Goal: Contribute content: Add original content to the website for others to see

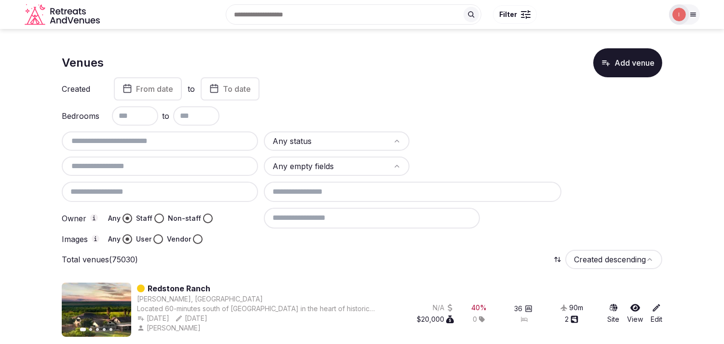
click at [132, 140] on input "text" at bounding box center [160, 141] width 189 height 12
paste input "**********"
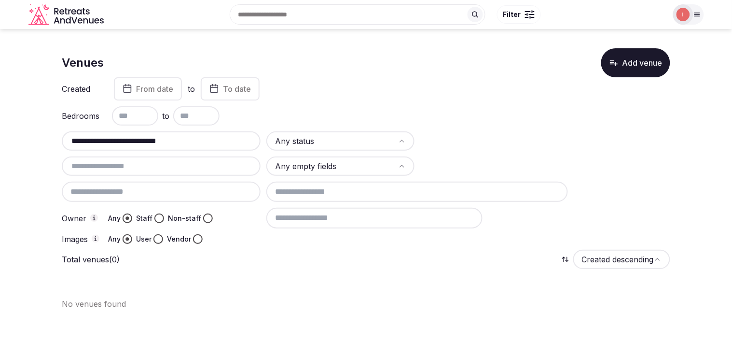
drag, startPoint x: 132, startPoint y: 138, endPoint x: 342, endPoint y: 149, distance: 210.1
click at [342, 149] on div "**********" at bounding box center [366, 187] width 608 height 112
click at [112, 135] on input "**********" at bounding box center [161, 141] width 191 height 12
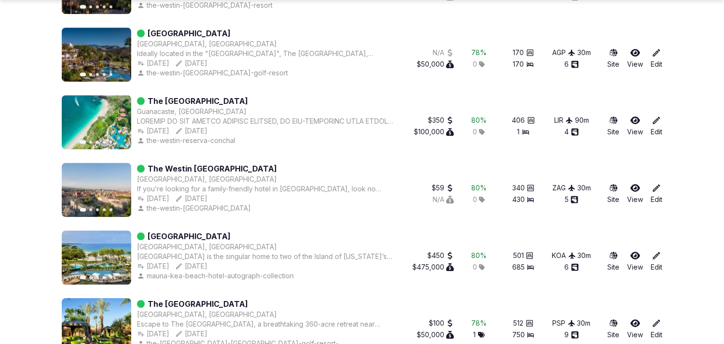
scroll to position [5476, 0]
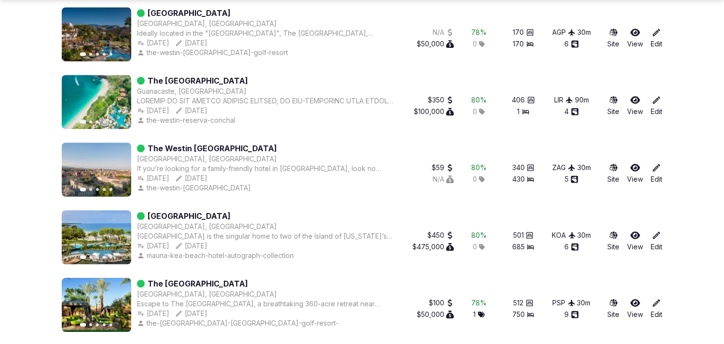
type input "******"
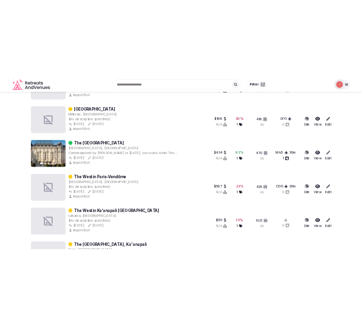
scroll to position [0, 0]
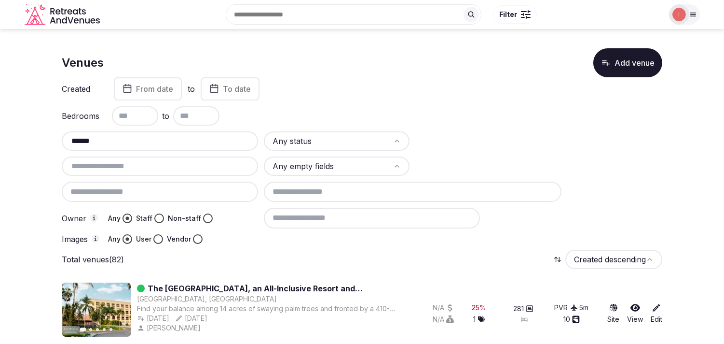
click at [616, 61] on button "Add venue" at bounding box center [627, 62] width 69 height 29
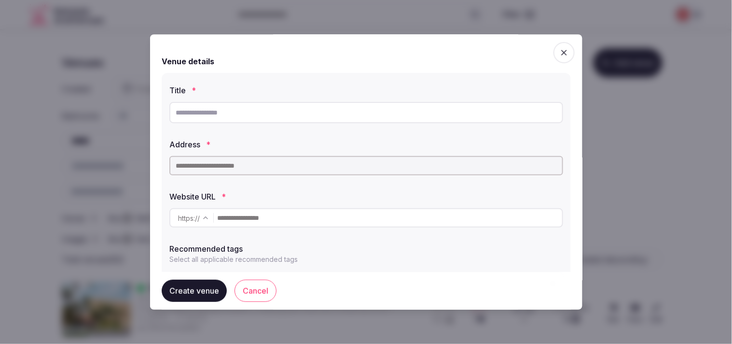
click at [203, 114] on input "text" at bounding box center [366, 112] width 394 height 21
paste input "**********"
click at [172, 113] on input "**********" at bounding box center [366, 112] width 394 height 21
type input "**********"
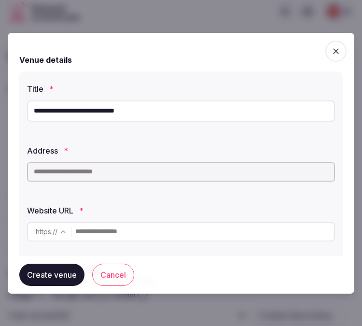
click at [77, 113] on input "**********" at bounding box center [181, 110] width 308 height 21
click at [101, 171] on input "text" at bounding box center [181, 171] width 308 height 19
paste input "**********"
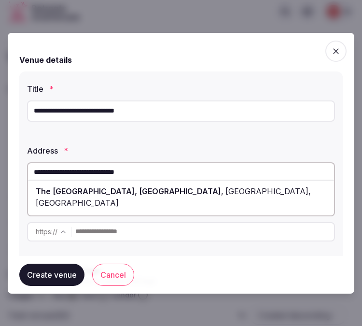
click at [112, 194] on span "The [GEOGRAPHIC_DATA], [GEOGRAPHIC_DATA]" at bounding box center [128, 191] width 185 height 10
type input "**********"
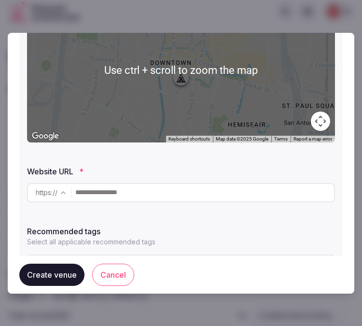
scroll to position [245, 0]
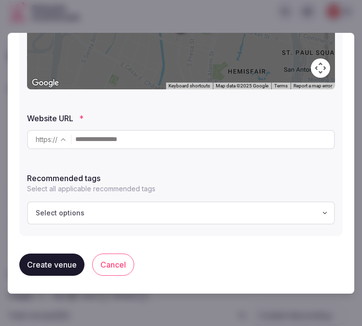
click at [100, 140] on input "text" at bounding box center [204, 139] width 259 height 19
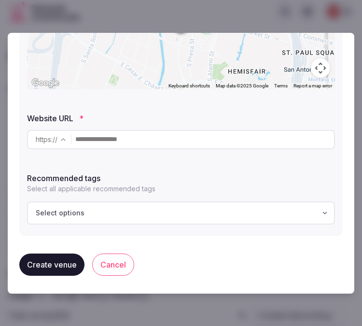
paste input "**********"
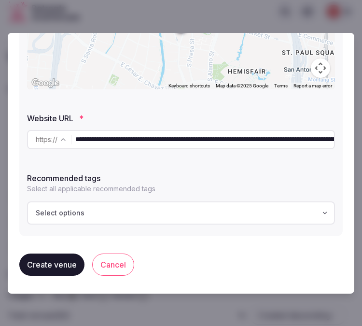
scroll to position [0, 171]
type input "**********"
click at [120, 213] on div "Select options" at bounding box center [181, 213] width 302 height 10
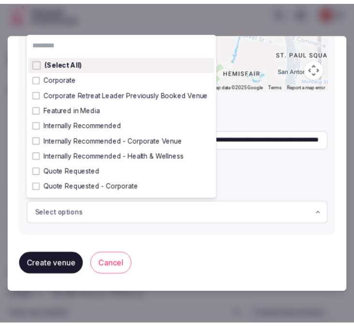
scroll to position [0, 0]
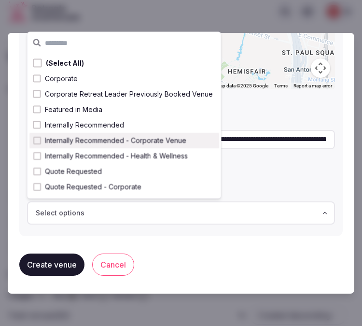
click at [103, 136] on span "Internally Recommended - Corporate Venue" at bounding box center [115, 141] width 141 height 10
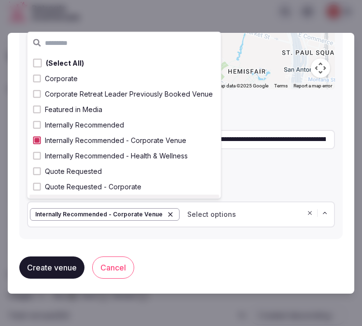
click at [58, 261] on button "Create venue" at bounding box center [51, 267] width 65 height 22
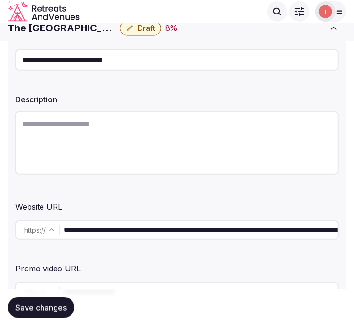
scroll to position [107, 0]
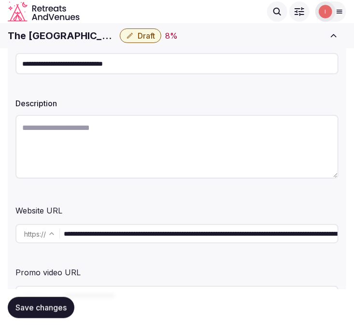
click at [153, 141] on textarea at bounding box center [176, 147] width 323 height 64
paste textarea "**********"
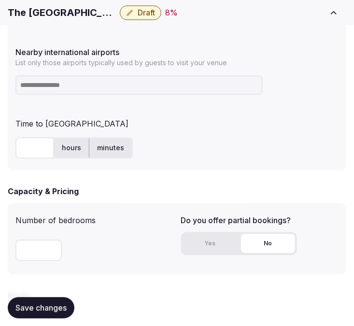
scroll to position [643, 0]
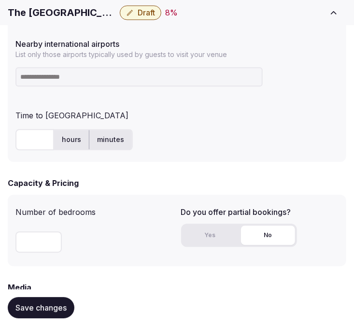
type textarea "**********"
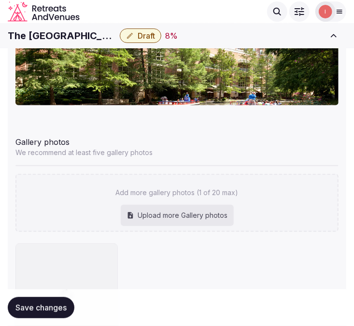
scroll to position [1117, 0]
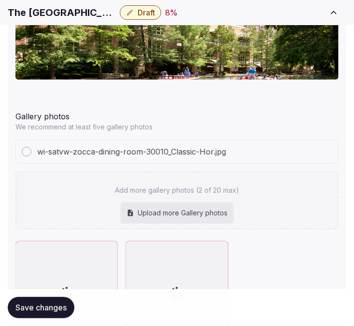
click at [30, 14] on h1 "The [GEOGRAPHIC_DATA], [GEOGRAPHIC_DATA]" at bounding box center [62, 13] width 108 height 14
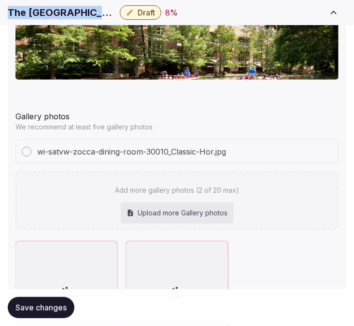
click at [30, 14] on h1 "The [GEOGRAPHIC_DATA], [GEOGRAPHIC_DATA]" at bounding box center [62, 13] width 108 height 14
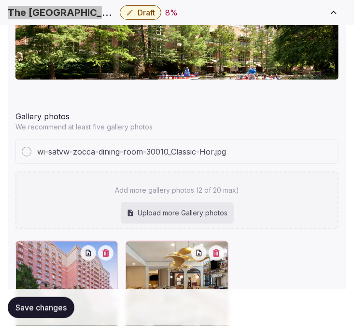
scroll to position [1205, 0]
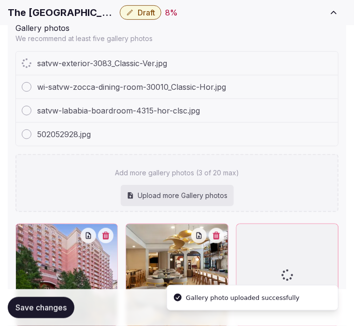
click at [261, 154] on div "Add more gallery photos (3 of 20 max) Upload more Gallery photos" at bounding box center [176, 183] width 323 height 58
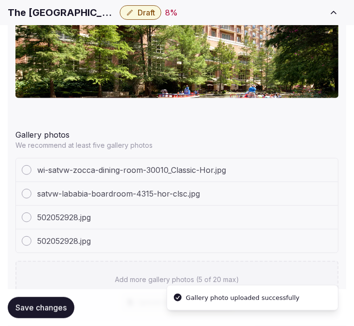
scroll to position [1387, 0]
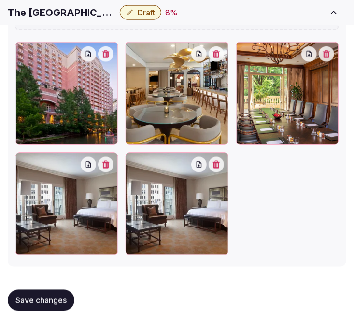
click at [217, 165] on icon "button" at bounding box center [216, 165] width 8 height 8
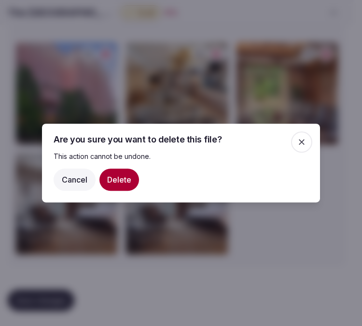
click at [127, 179] on button "Delete" at bounding box center [119, 179] width 40 height 22
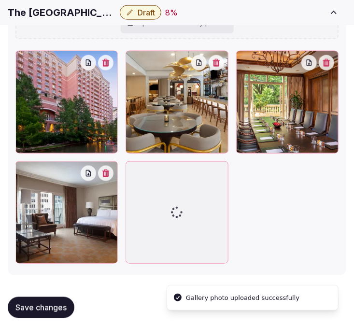
scroll to position [1410, 0]
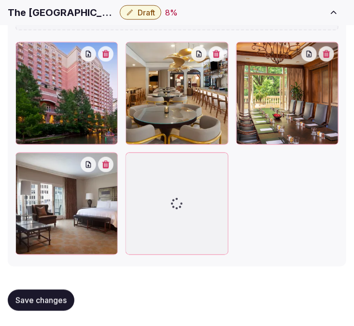
drag, startPoint x: 132, startPoint y: 159, endPoint x: 124, endPoint y: 80, distance: 79.6
click at [125, 112] on div at bounding box center [176, 148] width 323 height 213
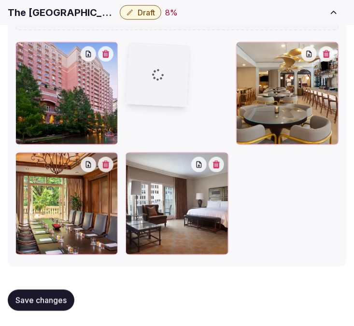
click at [121, 66] on div at bounding box center [176, 148] width 323 height 213
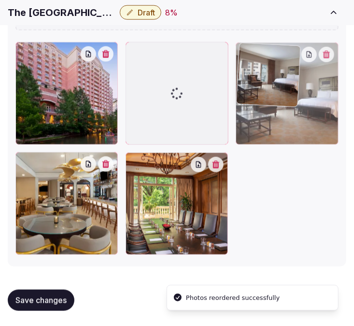
drag, startPoint x: 132, startPoint y: 159, endPoint x: 268, endPoint y: 83, distance: 155.5
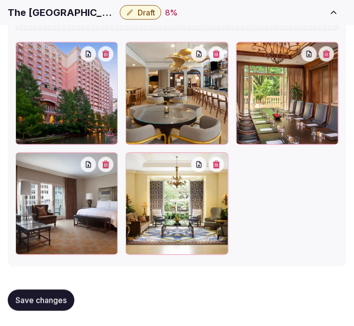
click at [65, 305] on button "Save changes" at bounding box center [41, 300] width 67 height 21
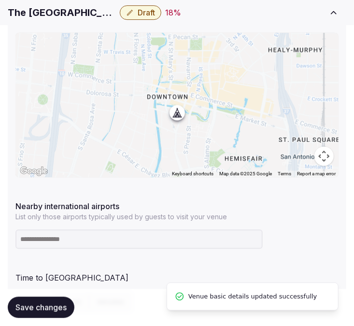
scroll to position [552, 0]
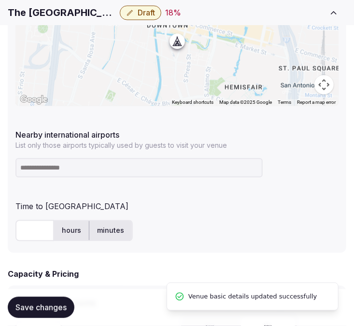
click at [123, 173] on input at bounding box center [138, 167] width 247 height 19
click at [38, 240] on input "text" at bounding box center [34, 230] width 39 height 21
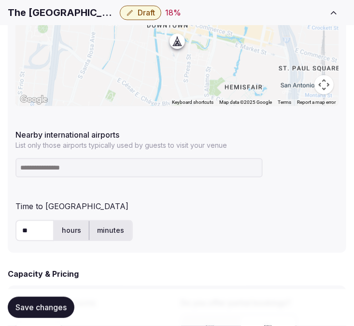
type input "**"
drag, startPoint x: 234, startPoint y: 151, endPoint x: 228, endPoint y: 160, distance: 10.4
click at [232, 152] on div "Nearby international airports List only those airports typically used by guests…" at bounding box center [176, 153] width 323 height 56
click at [223, 171] on input at bounding box center [138, 167] width 247 height 19
paste input "**********"
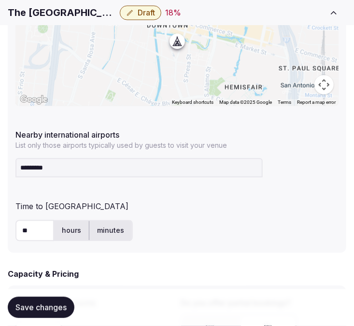
type input "********"
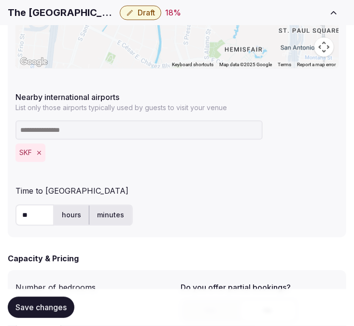
scroll to position [606, 0]
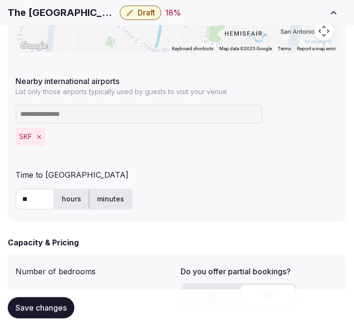
click at [39, 307] on span "Save changes" at bounding box center [40, 308] width 51 height 10
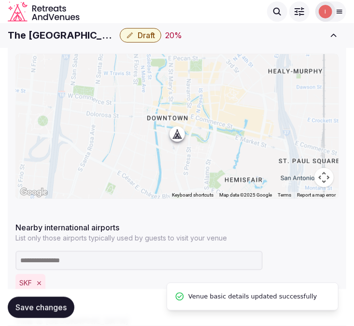
scroll to position [445, 0]
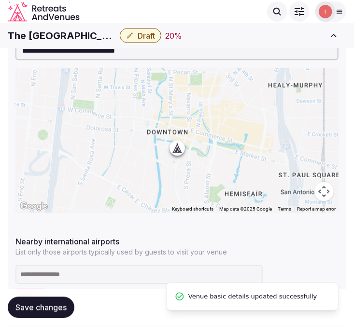
click at [58, 37] on h1 "The [GEOGRAPHIC_DATA], [GEOGRAPHIC_DATA]" at bounding box center [62, 36] width 108 height 14
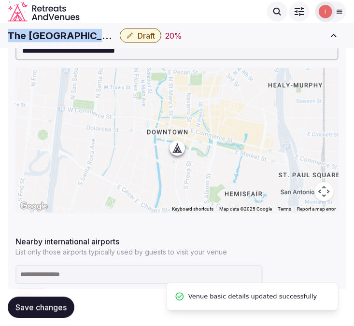
click at [58, 37] on h1 "The [GEOGRAPHIC_DATA], [GEOGRAPHIC_DATA]" at bounding box center [62, 36] width 108 height 14
copy div "The [GEOGRAPHIC_DATA], [GEOGRAPHIC_DATA]"
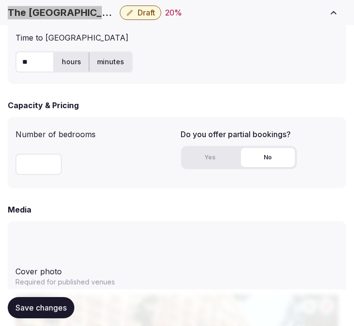
scroll to position [767, 0]
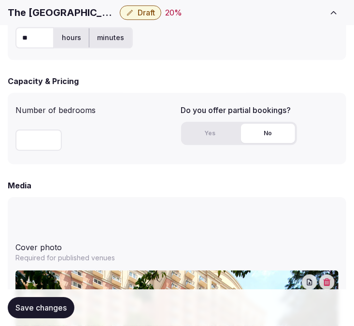
click at [31, 137] on input "number" at bounding box center [38, 139] width 46 height 21
type input "***"
click at [59, 186] on div "Media" at bounding box center [177, 185] width 338 height 12
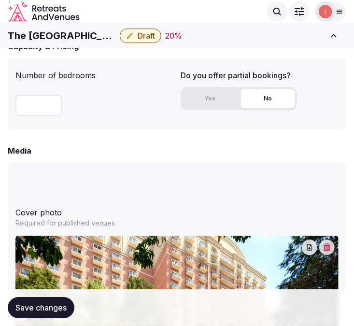
scroll to position [629, 0]
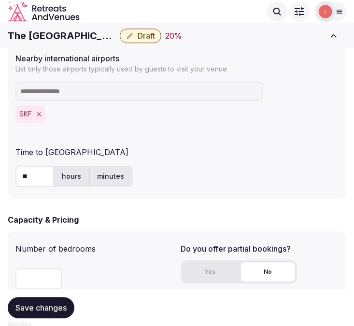
click at [216, 266] on button "Yes" at bounding box center [210, 271] width 54 height 19
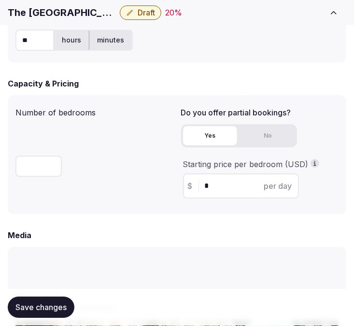
scroll to position [789, 0]
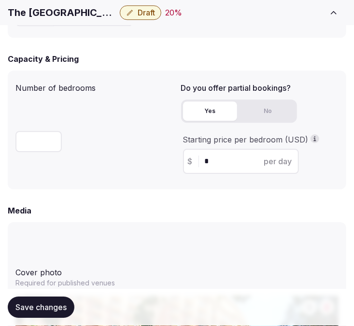
drag, startPoint x: 230, startPoint y: 161, endPoint x: 193, endPoint y: 162, distance: 36.7
click at [201, 163] on div "$ * per day" at bounding box center [241, 161] width 116 height 25
click at [191, 162] on div "$ * per day" at bounding box center [241, 161] width 116 height 25
drag, startPoint x: 217, startPoint y: 158, endPoint x: 176, endPoint y: 148, distance: 42.1
click at [202, 155] on div "$ * per day" at bounding box center [241, 161] width 116 height 25
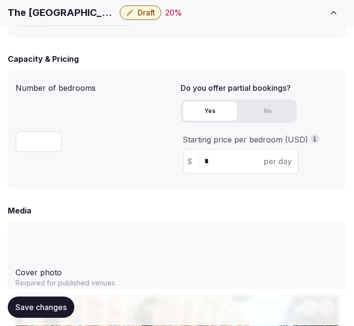
click at [176, 148] on div "Number of bedrooms *** Do you offer partial bookings? Yes No Starting price per…" at bounding box center [176, 129] width 323 height 103
click at [219, 165] on input "*" at bounding box center [249, 161] width 89 height 12
type input "***"
drag, startPoint x: 17, startPoint y: 305, endPoint x: 78, endPoint y: 284, distance: 64.4
click at [18, 305] on span "Save changes" at bounding box center [40, 308] width 51 height 10
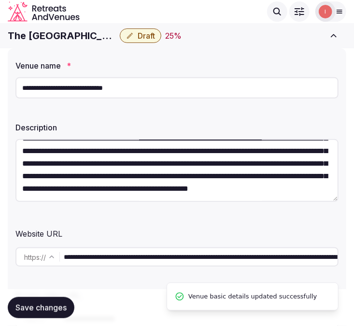
scroll to position [0, 0]
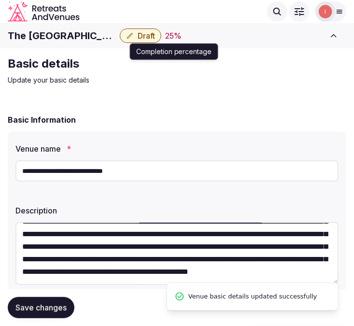
click at [157, 34] on button "Draft" at bounding box center [140, 35] width 41 height 14
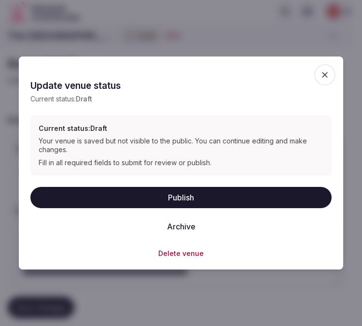
click at [194, 206] on button "Publish" at bounding box center [180, 197] width 301 height 21
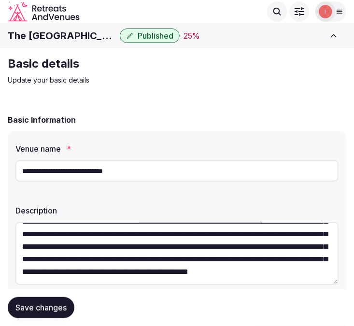
click at [46, 305] on span "Save changes" at bounding box center [40, 308] width 51 height 10
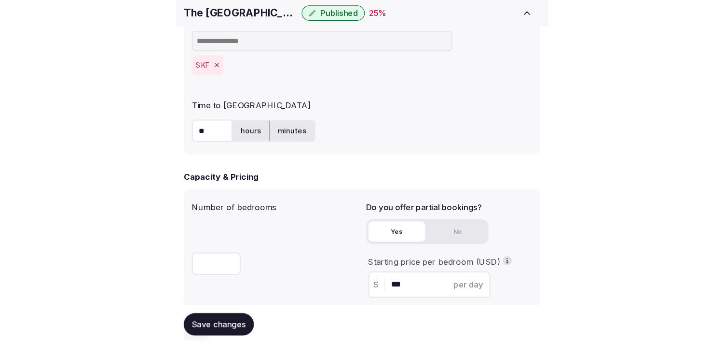
scroll to position [836, 0]
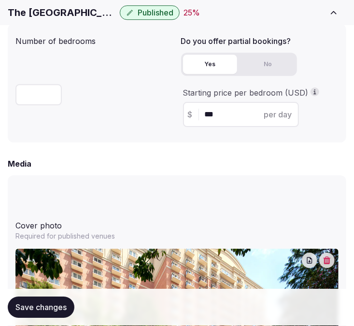
click at [26, 297] on button "Save changes" at bounding box center [41, 307] width 67 height 21
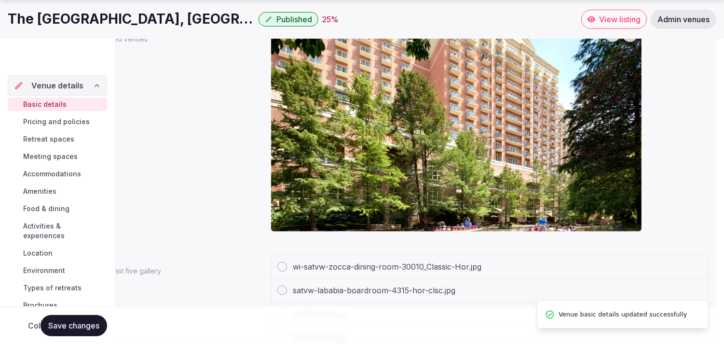
scroll to position [88, 0]
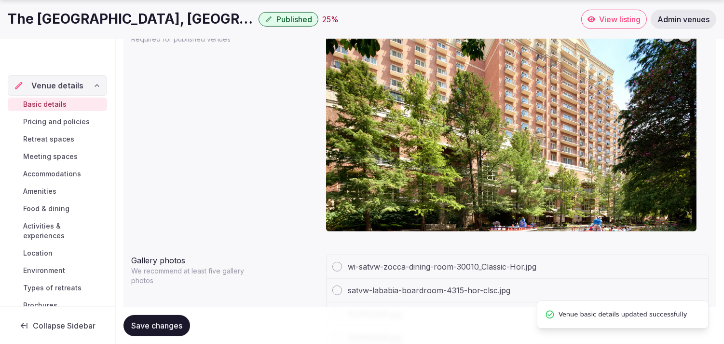
click at [59, 123] on span "Pricing and policies" at bounding box center [56, 122] width 67 height 10
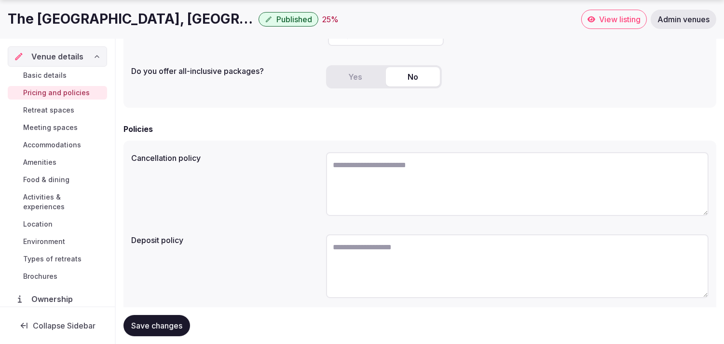
scroll to position [292, 0]
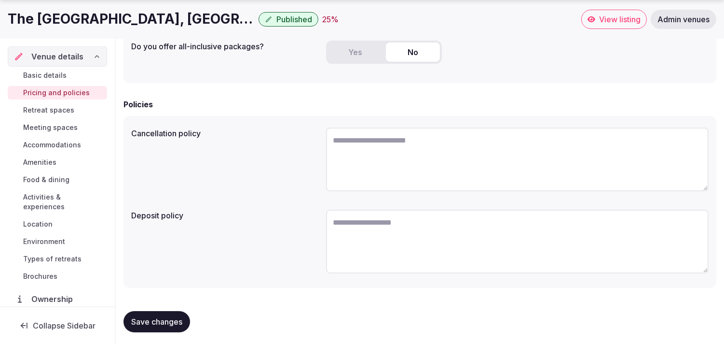
click at [61, 104] on link "Retreat spaces" at bounding box center [57, 110] width 99 height 14
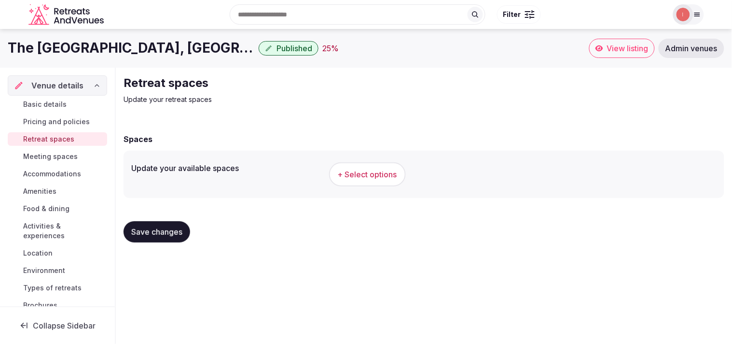
click at [352, 175] on span "+ Select options" at bounding box center [367, 174] width 59 height 11
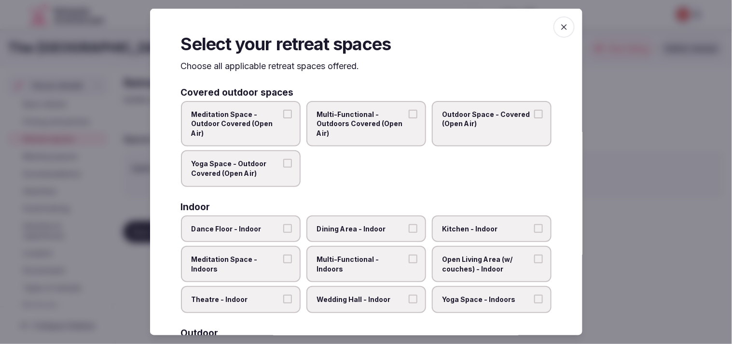
click at [401, 231] on label "Dining Area - Indoor" at bounding box center [366, 228] width 120 height 27
click at [409, 231] on button "Dining Area - Indoor" at bounding box center [413, 227] width 9 height 9
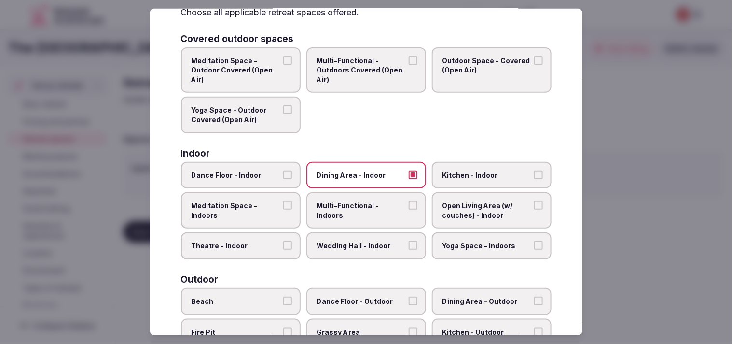
click at [393, 207] on span "Multi-Functional - Indoors" at bounding box center [361, 210] width 89 height 19
click at [409, 207] on button "Multi-Functional - Indoors" at bounding box center [413, 205] width 9 height 9
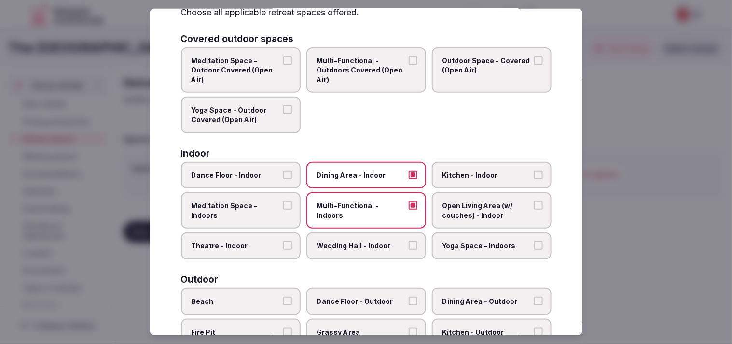
click at [252, 234] on label "Theatre - Indoor" at bounding box center [241, 245] width 120 height 27
click at [283, 241] on button "Theatre - Indoor" at bounding box center [287, 245] width 9 height 9
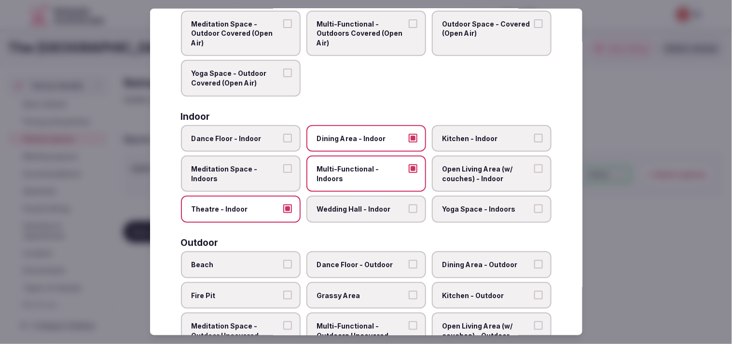
scroll to position [107, 0]
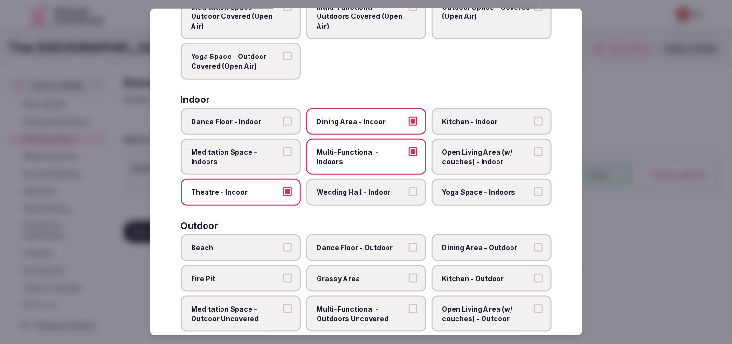
click at [485, 74] on div "Meditation Space - Outdoor Covered (Open Air) Multi-Functional - Outdoors Cover…" at bounding box center [366, 36] width 371 height 86
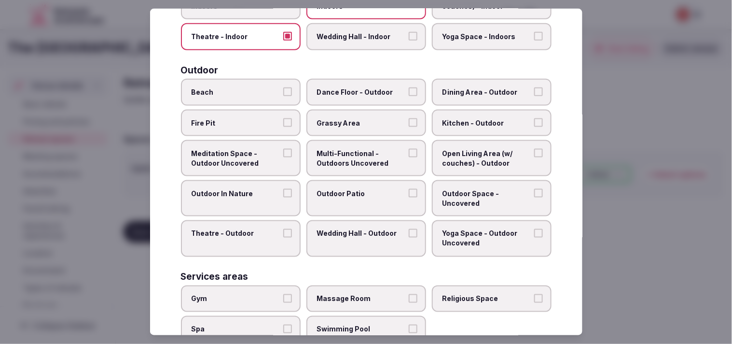
scroll to position [268, 0]
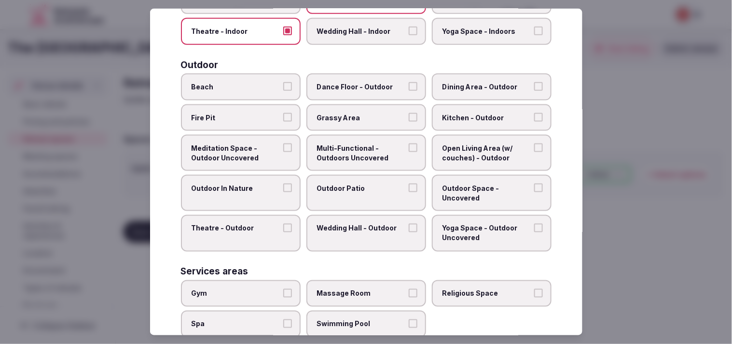
click at [397, 143] on span "Multi-Functional - Outdoors Uncovered" at bounding box center [361, 152] width 89 height 19
click at [409, 143] on button "Multi-Functional - Outdoors Uncovered" at bounding box center [413, 147] width 9 height 9
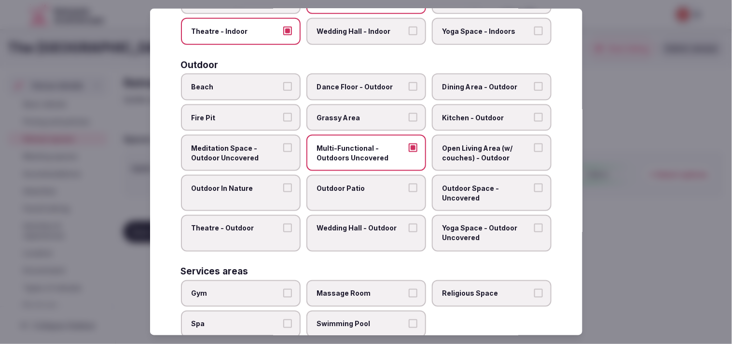
click at [407, 135] on label "Multi-Functional - Outdoors Uncovered" at bounding box center [366, 153] width 120 height 36
click at [409, 143] on button "Multi-Functional - Outdoors Uncovered" at bounding box center [413, 147] width 9 height 9
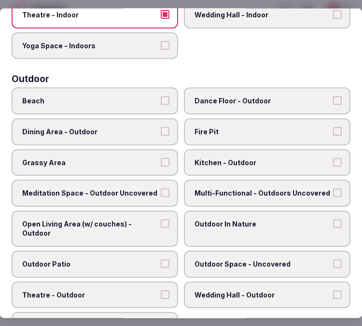
scroll to position [264, 0]
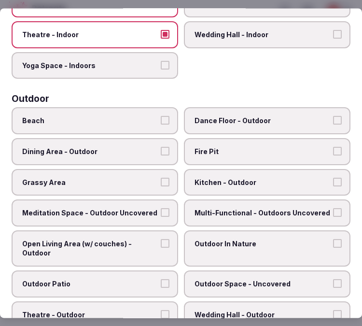
click at [157, 148] on label "Dining Area - Outdoor" at bounding box center [95, 151] width 166 height 27
click at [161, 148] on button "Dining Area - Outdoor" at bounding box center [165, 151] width 9 height 9
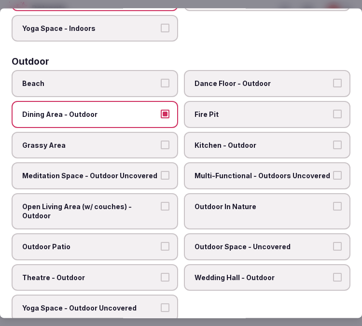
scroll to position [317, 0]
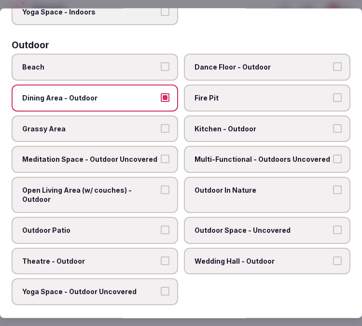
drag, startPoint x: 285, startPoint y: 148, endPoint x: 277, endPoint y: 171, distance: 24.6
click at [283, 155] on span "Multi-Functional - Outdoors Uncovered" at bounding box center [262, 160] width 136 height 10
click at [333, 155] on button "Multi-Functional - Outdoors Uncovered" at bounding box center [337, 159] width 9 height 9
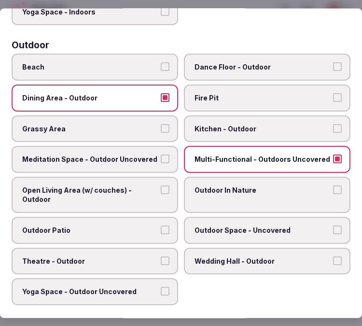
click at [280, 185] on span "Outdoor In Nature" at bounding box center [262, 190] width 136 height 10
click at [333, 185] on button "Outdoor In Nature" at bounding box center [337, 189] width 9 height 9
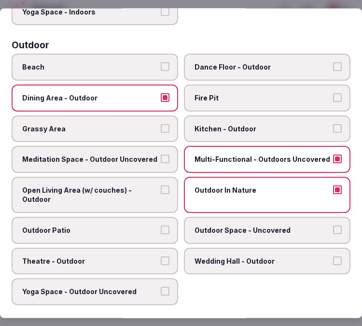
click at [221, 185] on span "Outdoor In Nature" at bounding box center [262, 190] width 136 height 10
click at [333, 185] on button "Outdoor In Nature" at bounding box center [337, 189] width 9 height 9
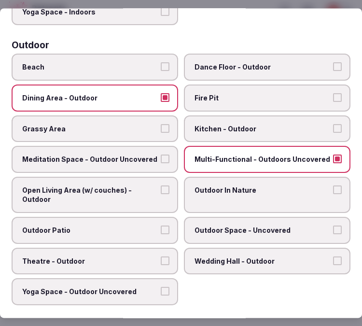
click at [138, 225] on span "Outdoor Patio" at bounding box center [90, 230] width 136 height 10
click at [161, 225] on button "Outdoor Patio" at bounding box center [165, 229] width 9 height 9
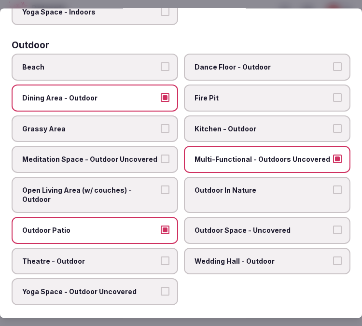
click at [134, 185] on span "Open Living Area (w/ couches) - Outdoor" at bounding box center [90, 194] width 136 height 19
click at [161, 185] on button "Open Living Area (w/ couches) - Outdoor" at bounding box center [165, 189] width 9 height 9
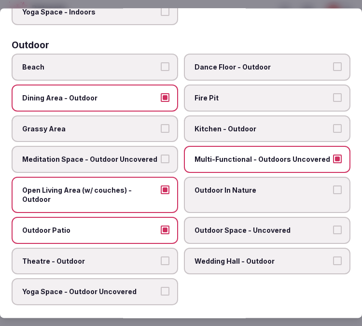
click at [249, 225] on span "Outdoor Space - Uncovered" at bounding box center [262, 230] width 136 height 10
click at [333, 225] on button "Outdoor Space - Uncovered" at bounding box center [337, 229] width 9 height 9
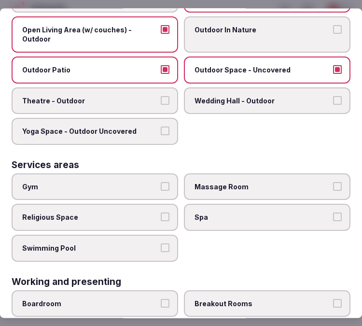
scroll to position [479, 0]
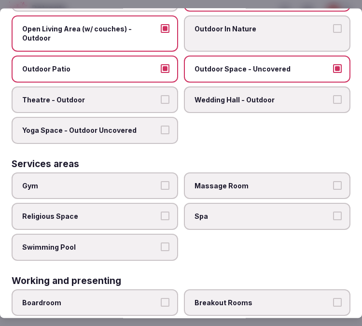
click at [124, 172] on label "Gym" at bounding box center [95, 185] width 166 height 27
click at [161, 181] on button "Gym" at bounding box center [165, 185] width 9 height 9
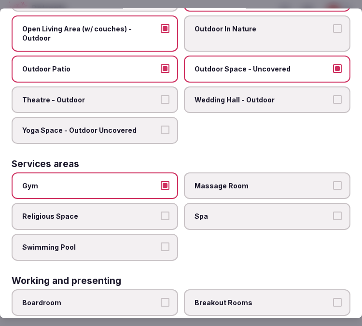
click at [146, 242] on span "Swimming Pool" at bounding box center [90, 247] width 136 height 10
click at [161, 242] on button "Swimming Pool" at bounding box center [165, 246] width 9 height 9
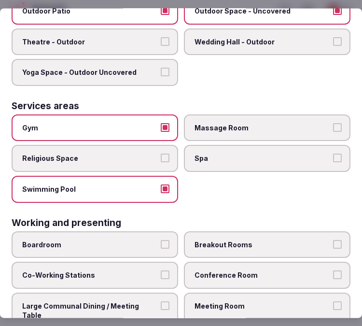
scroll to position [561, 0]
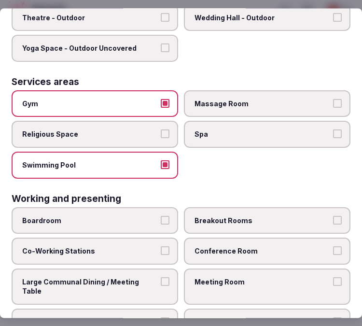
click at [234, 247] on span "Conference Room" at bounding box center [262, 252] width 136 height 10
click at [333, 247] on button "Conference Room" at bounding box center [337, 251] width 9 height 9
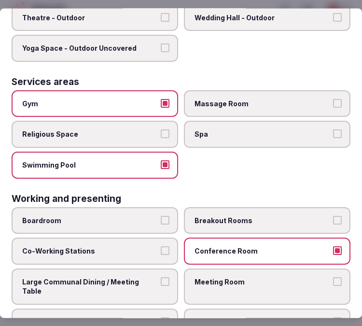
click at [242, 277] on span "Meeting Room" at bounding box center [262, 282] width 136 height 10
click at [333, 277] on button "Meeting Room" at bounding box center [337, 281] width 9 height 9
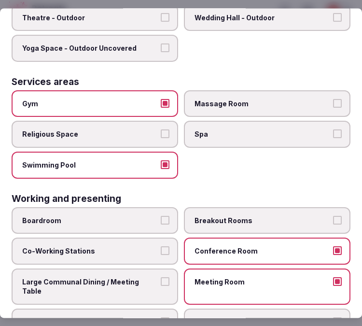
click at [224, 247] on span "Conference Room" at bounding box center [262, 252] width 136 height 10
click at [333, 247] on button "Conference Room" at bounding box center [337, 251] width 9 height 9
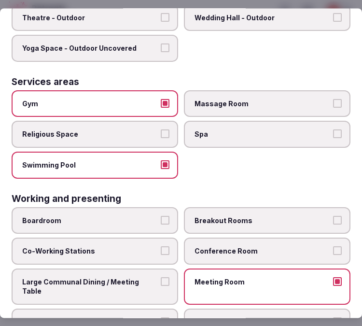
click at [155, 268] on label "Large Communal Dining / Meeting Table" at bounding box center [95, 286] width 166 height 36
click at [161, 277] on button "Large Communal Dining / Meeting Table" at bounding box center [165, 281] width 9 height 9
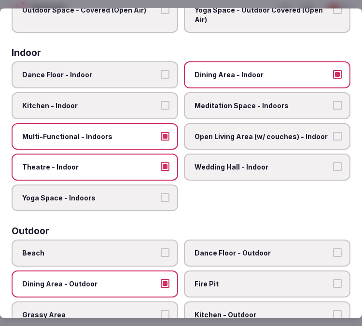
scroll to position [0, 0]
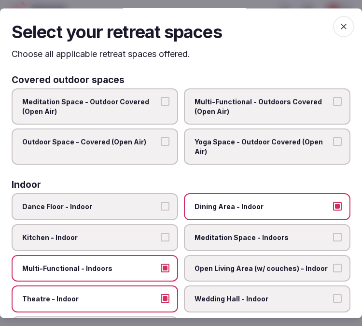
click at [339, 22] on icon "button" at bounding box center [344, 27] width 10 height 10
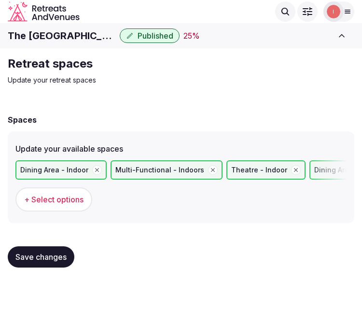
drag, startPoint x: 64, startPoint y: 253, endPoint x: 83, endPoint y: 250, distance: 18.6
click at [61, 254] on span "Save changes" at bounding box center [40, 257] width 51 height 10
click at [54, 256] on span "Save changes" at bounding box center [40, 257] width 51 height 10
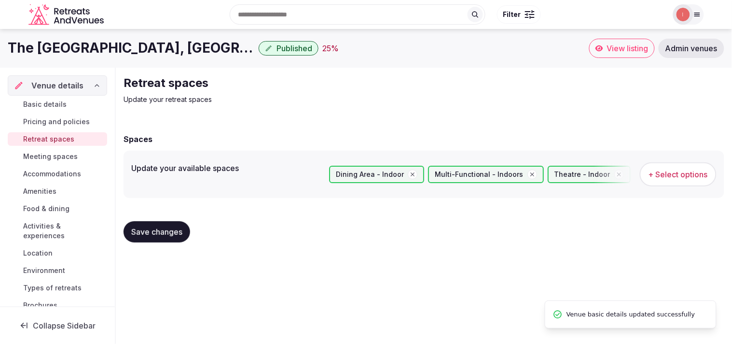
click at [50, 158] on span "Meeting spaces" at bounding box center [50, 157] width 55 height 10
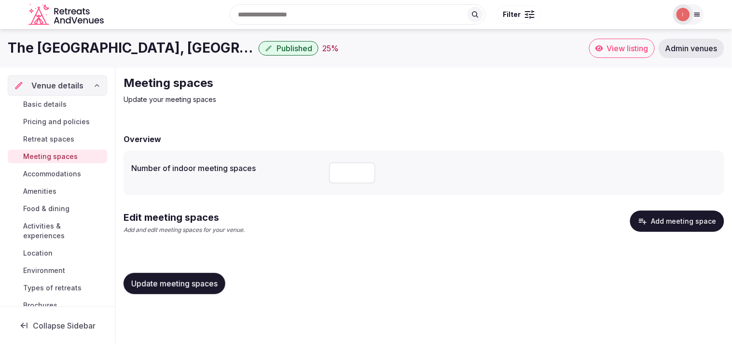
click at [358, 169] on input "number" at bounding box center [352, 172] width 46 height 21
type input "**"
drag, startPoint x: 219, startPoint y: 278, endPoint x: 234, endPoint y: 276, distance: 15.6
click at [234, 276] on div "Update meeting spaces" at bounding box center [424, 283] width 601 height 21
click at [654, 223] on button "Add meeting space" at bounding box center [677, 220] width 94 height 21
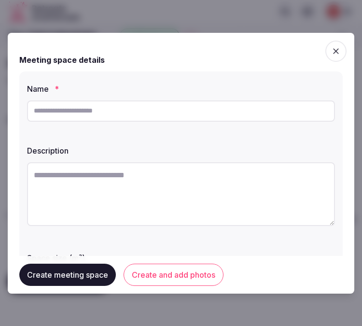
click at [203, 110] on input "text" at bounding box center [181, 110] width 308 height 21
paste input "*******"
type input "*******"
drag, startPoint x: 64, startPoint y: 161, endPoint x: 68, endPoint y: 169, distance: 9.5
click at [67, 169] on div at bounding box center [181, 195] width 308 height 74
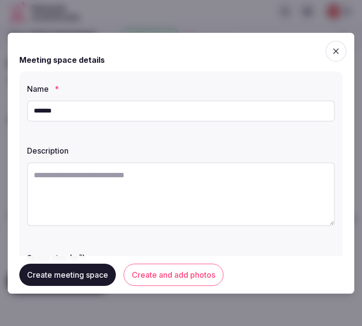
click at [74, 180] on textarea at bounding box center [181, 194] width 308 height 64
paste textarea "**********"
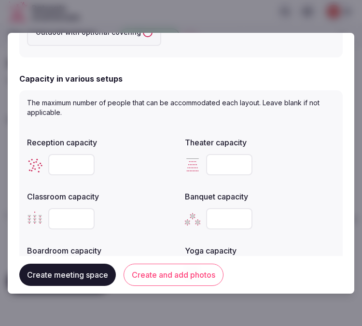
scroll to position [214, 0]
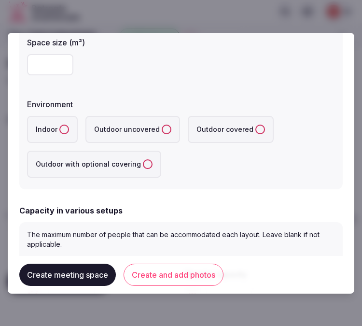
type textarea "**********"
click at [68, 123] on label "Indoor" at bounding box center [52, 129] width 51 height 27
click at [68, 124] on button "Indoor" at bounding box center [64, 129] width 10 height 10
click at [42, 69] on input "number" at bounding box center [50, 64] width 46 height 21
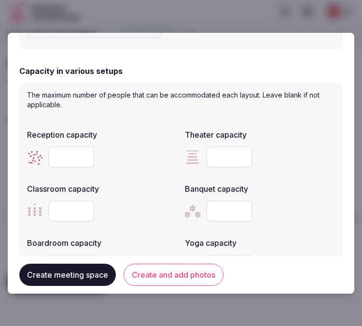
scroll to position [375, 0]
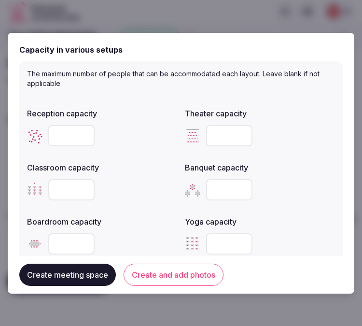
type input "***"
click at [59, 138] on input "number" at bounding box center [71, 135] width 46 height 21
click at [67, 133] on input "number" at bounding box center [71, 135] width 46 height 21
type input "***"
click at [216, 136] on input "number" at bounding box center [229, 135] width 46 height 21
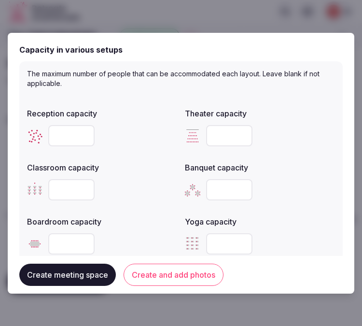
click at [224, 142] on input "number" at bounding box center [229, 135] width 46 height 21
type input "***"
click at [79, 185] on input "number" at bounding box center [71, 189] width 46 height 21
click at [78, 186] on input "number" at bounding box center [71, 189] width 46 height 21
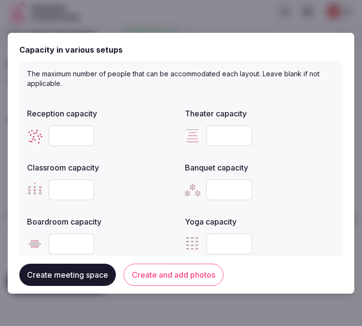
click at [78, 186] on input "number" at bounding box center [71, 189] width 46 height 21
type input "***"
click at [218, 182] on input "number" at bounding box center [229, 189] width 46 height 21
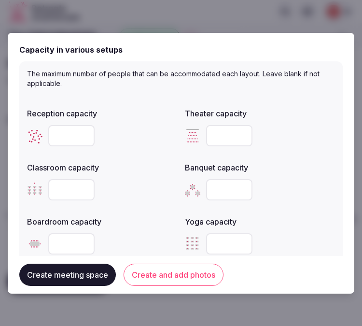
type input "***"
click at [65, 247] on input "number" at bounding box center [71, 243] width 46 height 21
click at [65, 243] on input "number" at bounding box center [71, 243] width 46 height 21
type input "**"
click at [157, 276] on button "Create and add photos" at bounding box center [174, 274] width 100 height 22
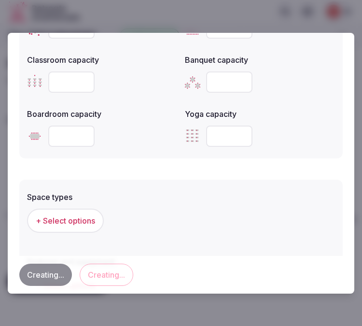
scroll to position [641, 0]
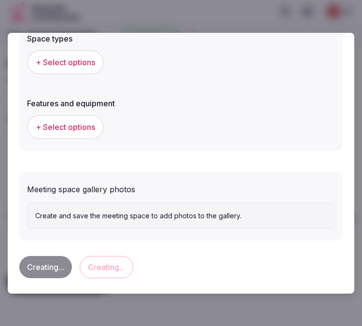
click at [70, 64] on span "+ Select options" at bounding box center [65, 62] width 59 height 11
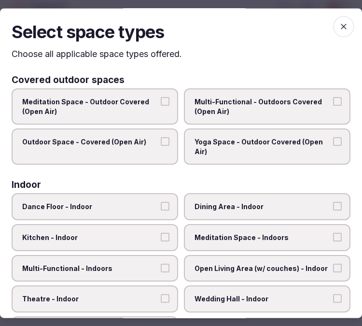
click at [189, 206] on label "Dining Area - Indoor" at bounding box center [267, 206] width 166 height 27
click at [333, 206] on button "Dining Area - Indoor" at bounding box center [337, 206] width 9 height 9
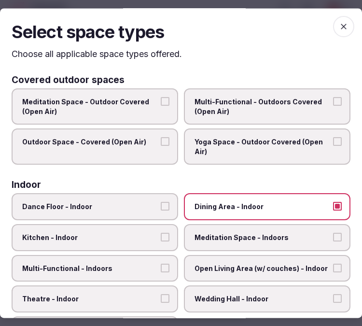
click at [133, 265] on span "Multi-Functional - Indoors" at bounding box center [90, 268] width 136 height 10
click at [161, 265] on button "Multi-Functional - Indoors" at bounding box center [165, 267] width 9 height 9
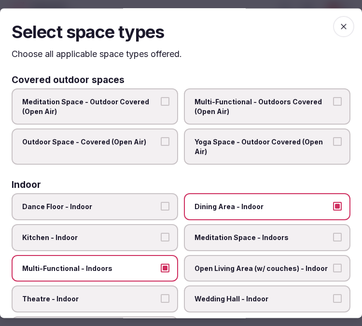
click at [129, 280] on div "Dance Floor - Indoor Dining Area - Indoor Kitchen - Indoor Meditation Space - I…" at bounding box center [181, 268] width 339 height 150
click at [137, 286] on label "Theatre - Indoor" at bounding box center [95, 299] width 166 height 27
click at [161, 294] on button "Theatre - Indoor" at bounding box center [165, 298] width 9 height 9
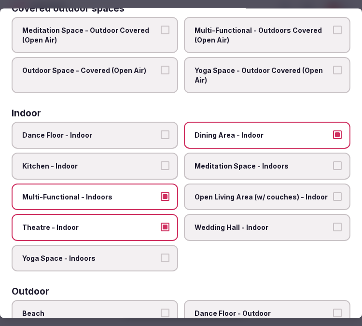
scroll to position [0, 0]
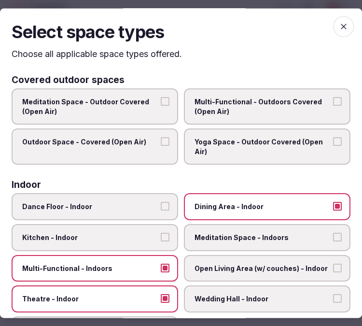
click at [338, 19] on span "button" at bounding box center [343, 26] width 21 height 21
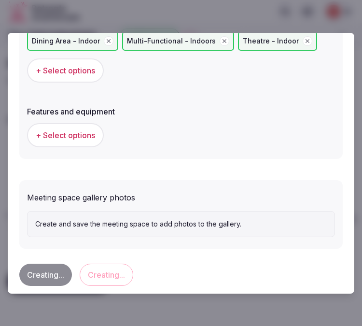
scroll to position [667, 0]
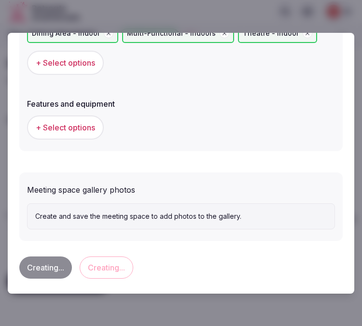
click at [110, 264] on div "Creating... Creating..." at bounding box center [180, 267] width 323 height 38
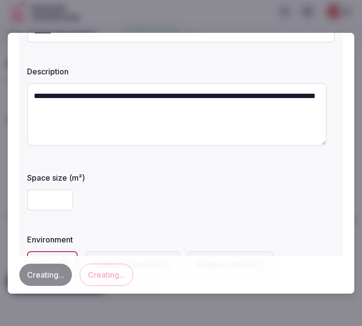
scroll to position [161, 0]
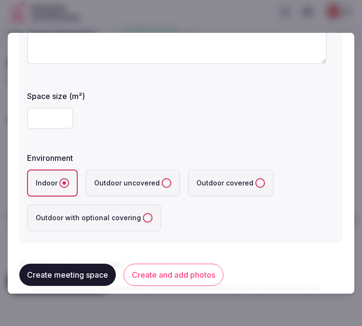
click at [37, 282] on button "Create meeting space" at bounding box center [67, 274] width 97 height 22
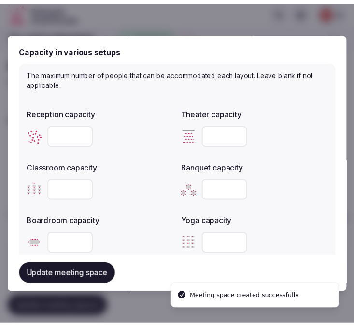
scroll to position [0, 0]
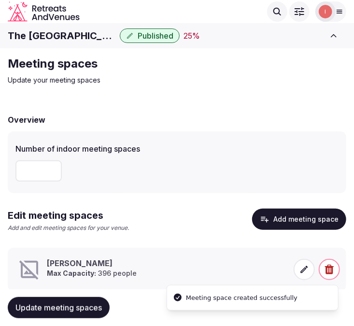
click at [112, 253] on li "[PERSON_NAME]: 396 people" at bounding box center [177, 269] width 338 height 43
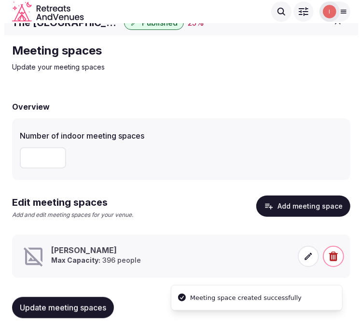
scroll to position [25, 0]
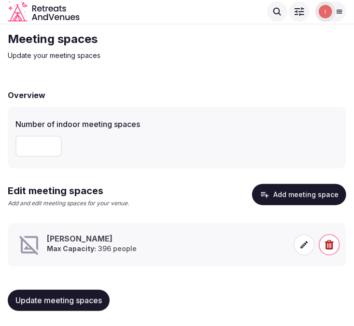
click at [300, 248] on icon at bounding box center [304, 245] width 10 height 10
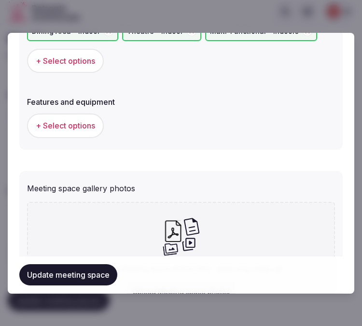
scroll to position [756, 0]
